Goal: Share content

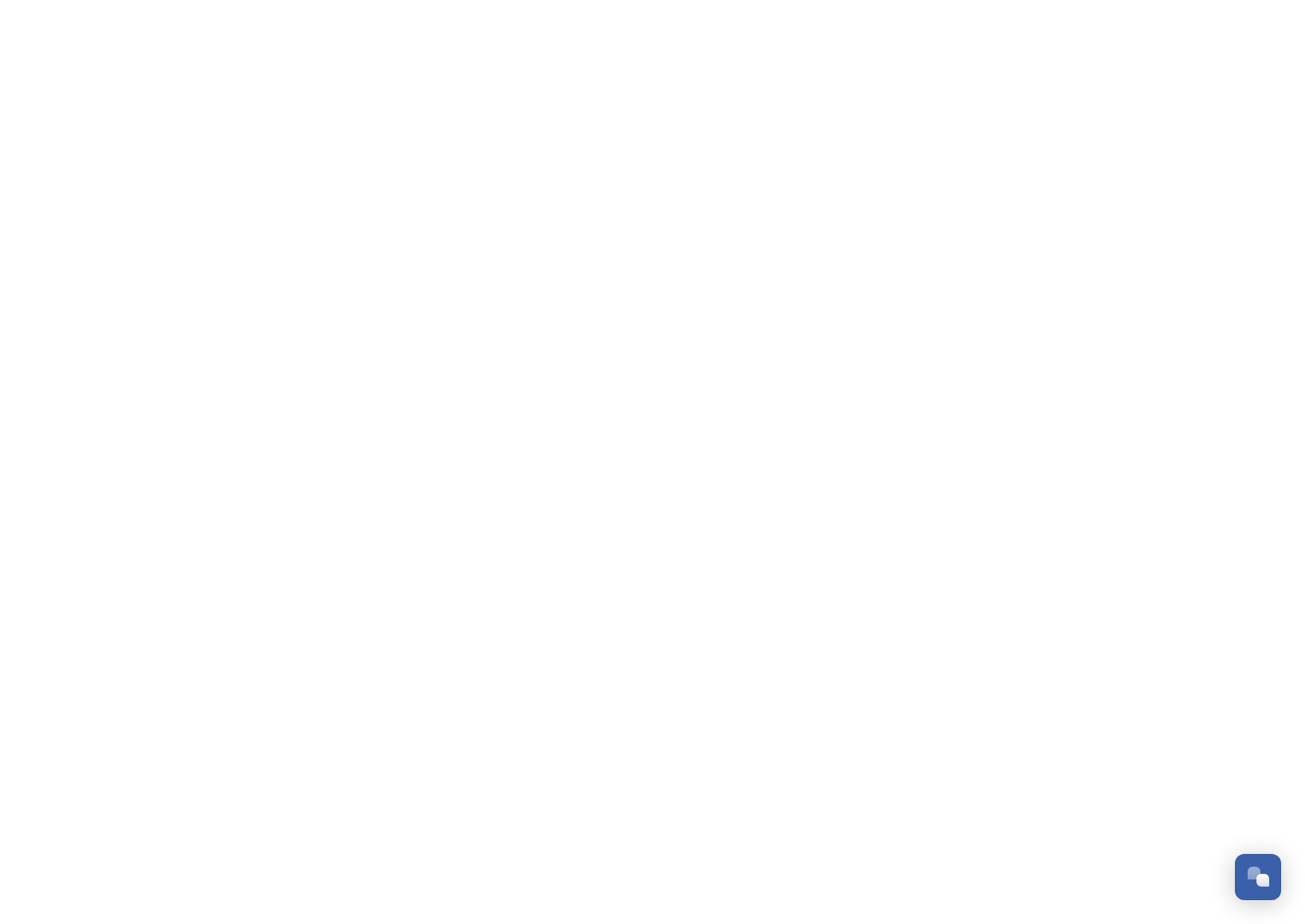
scroll to position [255, 0]
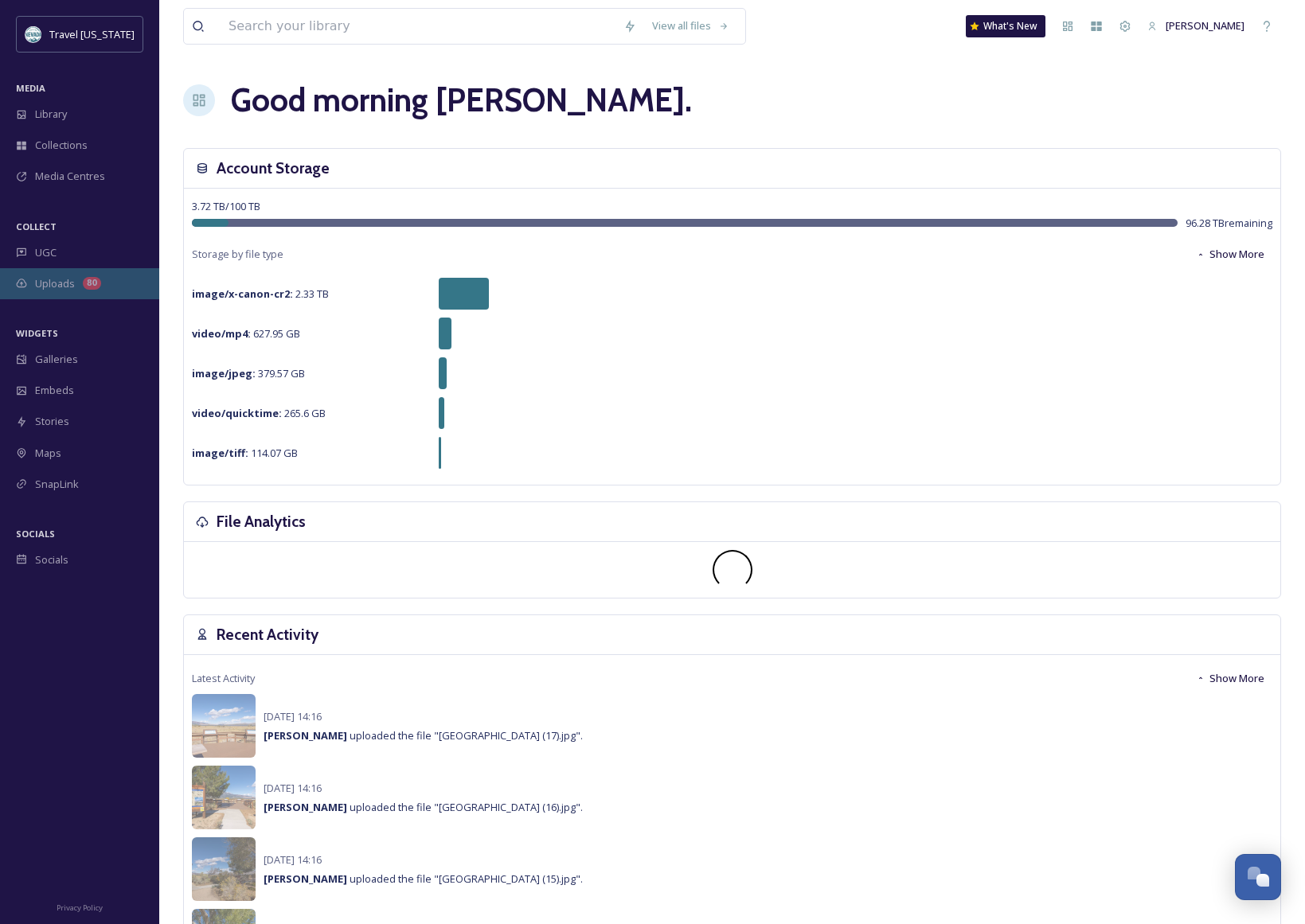
drag, startPoint x: 92, startPoint y: 289, endPoint x: 104, endPoint y: 290, distance: 12.0
click at [92, 289] on div "80" at bounding box center [91, 284] width 18 height 13
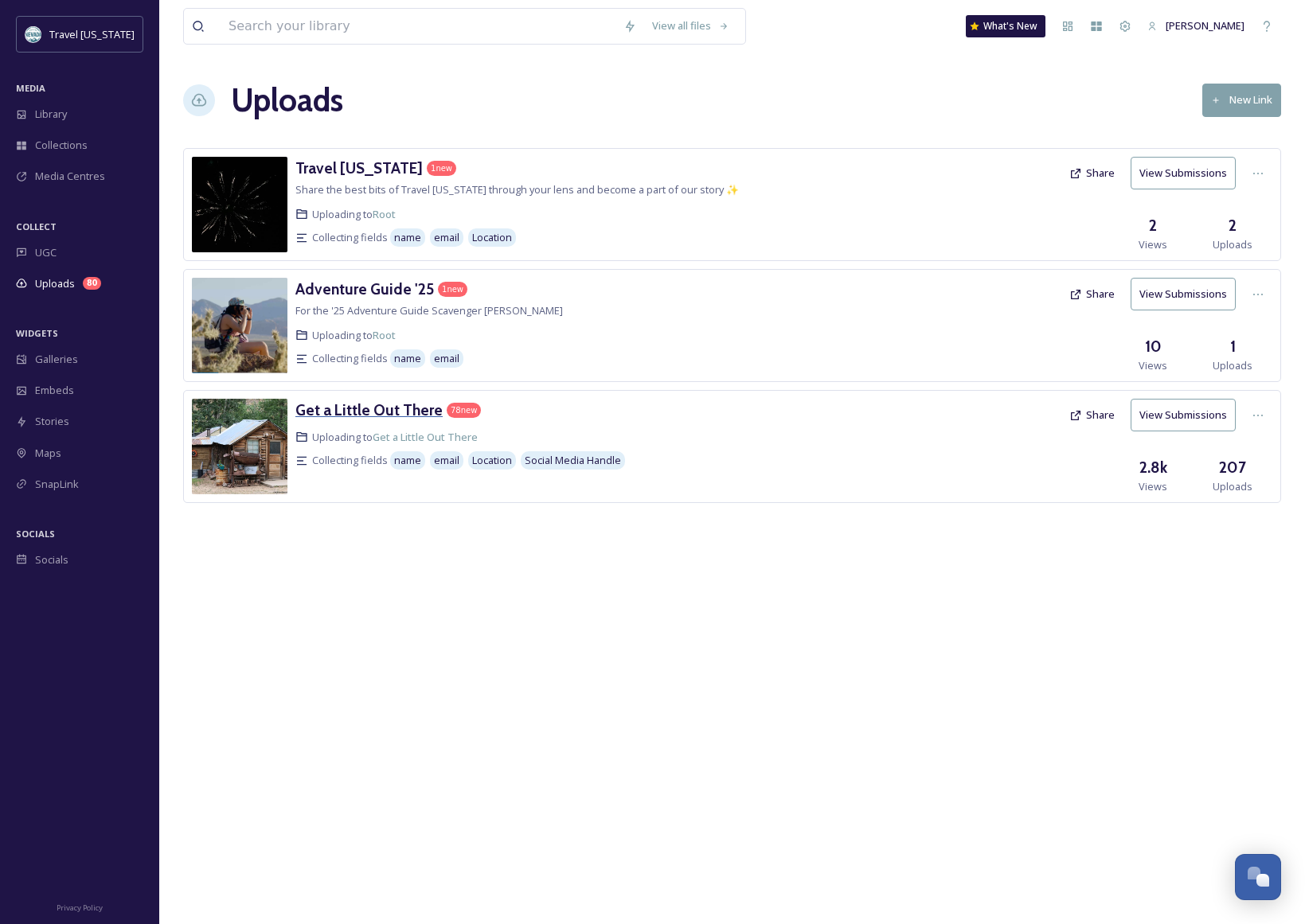
drag, startPoint x: 365, startPoint y: 410, endPoint x: 383, endPoint y: 409, distance: 18.0
click at [365, 410] on h3 "Get a Little Out There" at bounding box center [369, 410] width 147 height 19
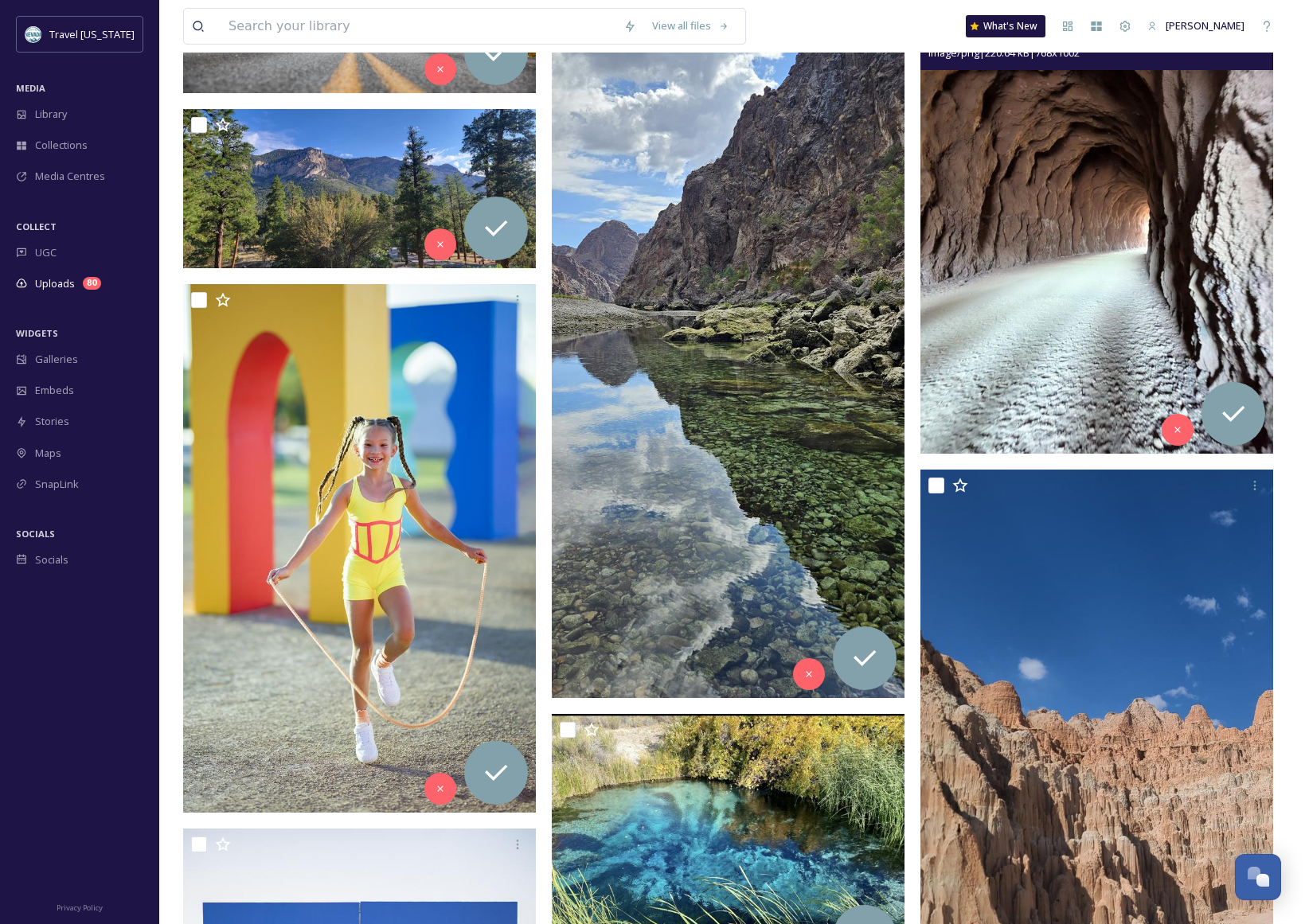
scroll to position [729, 0]
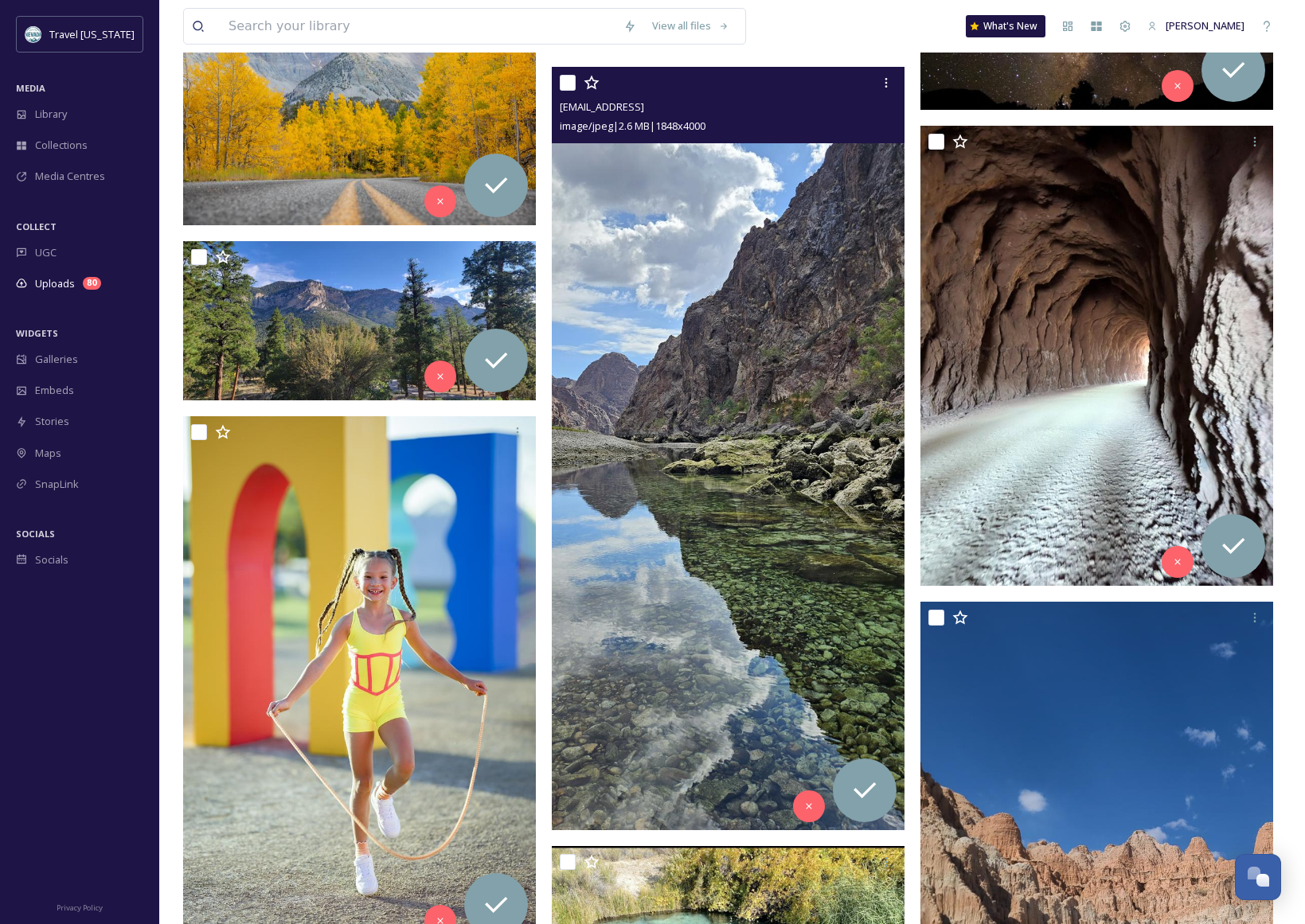
click at [817, 480] on img at bounding box center [728, 448] width 352 height 764
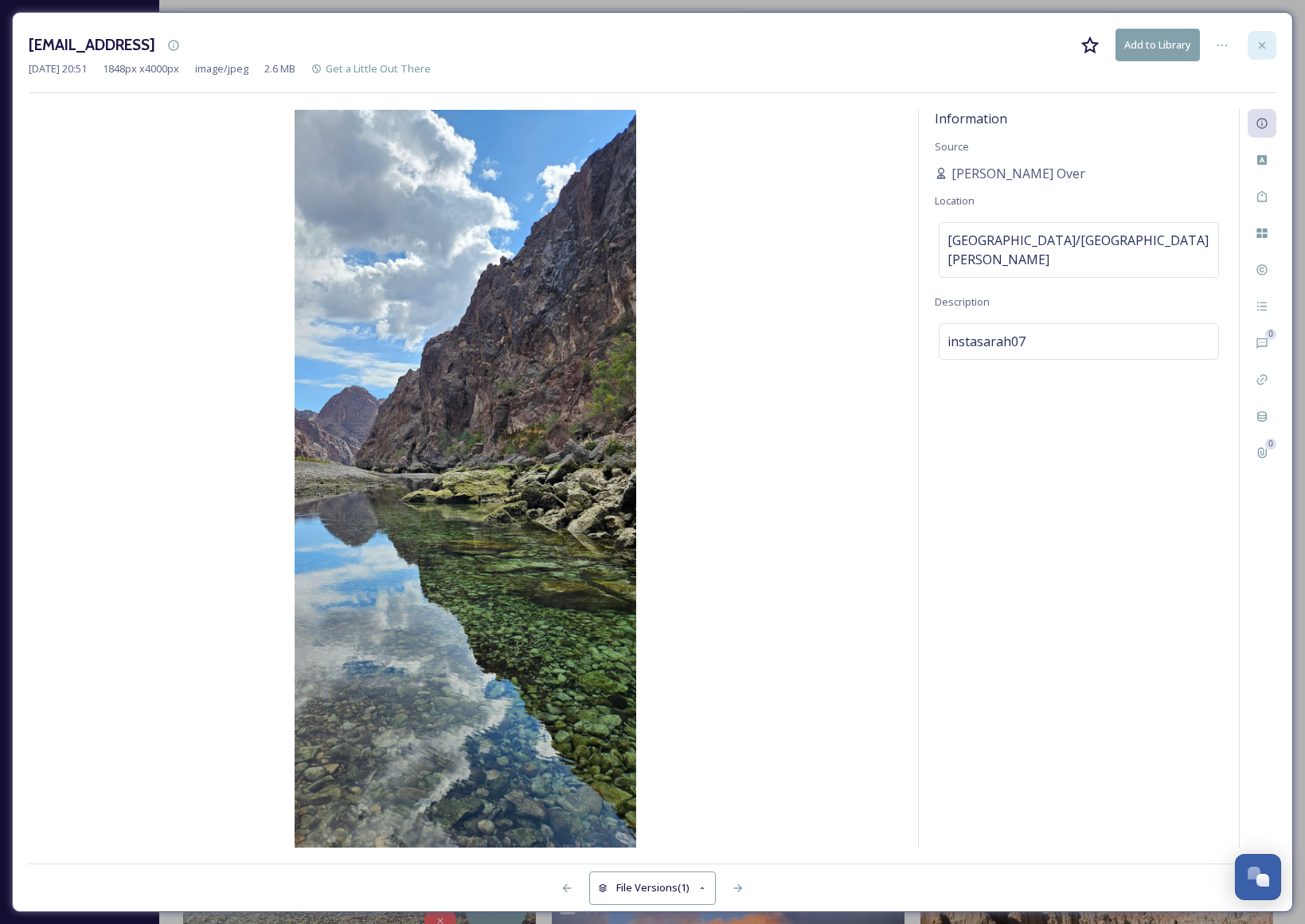
click at [1257, 41] on icon at bounding box center [1263, 45] width 13 height 13
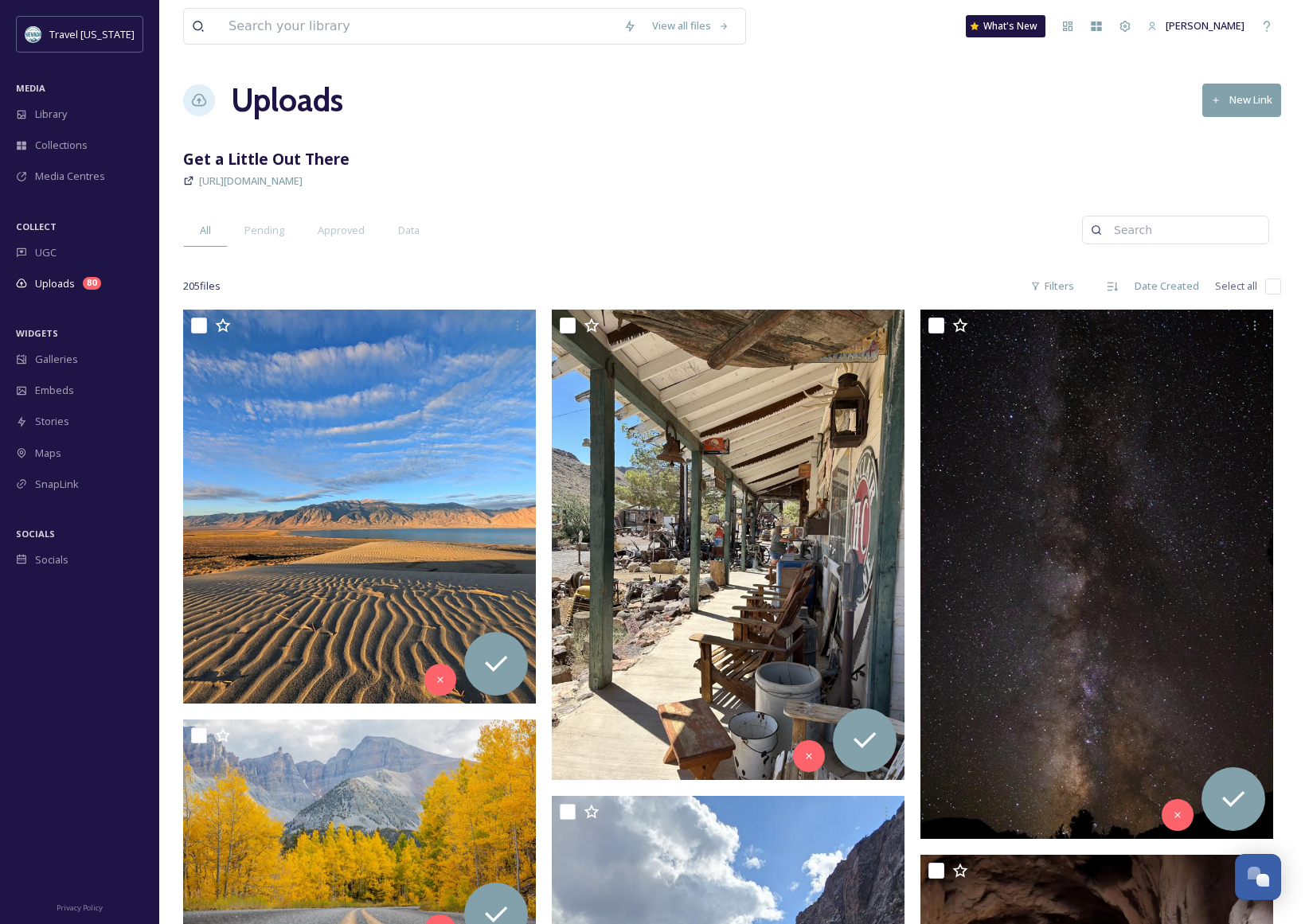
click at [779, 171] on div "[URL][DOMAIN_NAME]" at bounding box center [732, 181] width 1099 height 19
